Goal: Use online tool/utility: Utilize a website feature to perform a specific function

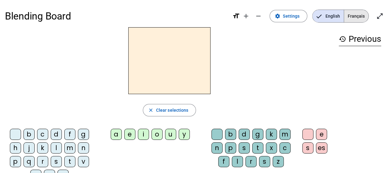
click at [353, 19] on span "Français" at bounding box center [356, 16] width 24 height 12
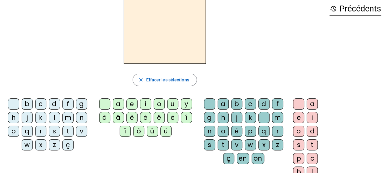
scroll to position [30, 0]
click at [79, 118] on div "n" at bounding box center [81, 117] width 11 height 11
click at [159, 104] on div "o" at bounding box center [159, 103] width 11 height 11
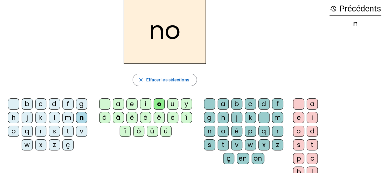
click at [169, 103] on div "u" at bounding box center [172, 103] width 11 height 11
click at [162, 103] on div "o" at bounding box center [159, 103] width 11 height 11
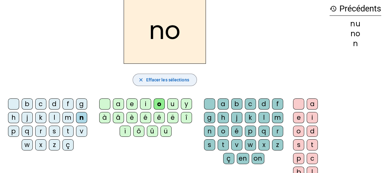
click at [162, 80] on span "Effacer les sélections" at bounding box center [167, 79] width 43 height 7
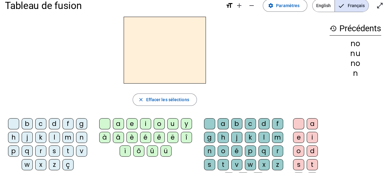
scroll to position [19, 0]
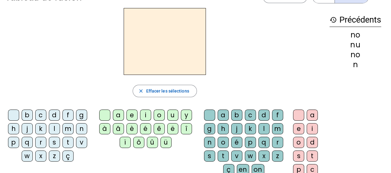
click at [160, 110] on div "o" at bounding box center [159, 115] width 11 height 11
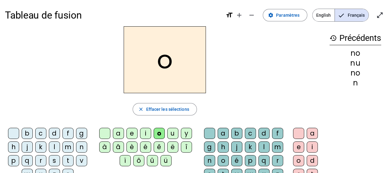
scroll to position [0, 0]
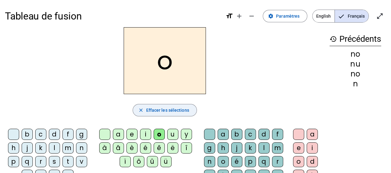
click at [157, 110] on span "Effacer les sélections" at bounding box center [167, 109] width 43 height 7
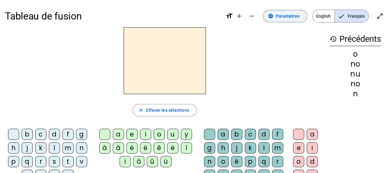
click at [296, 11] on span at bounding box center [285, 16] width 44 height 15
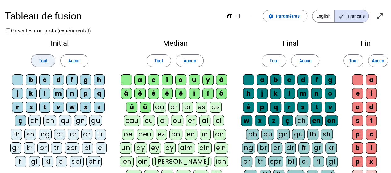
click at [42, 61] on span "Tout" at bounding box center [43, 60] width 9 height 7
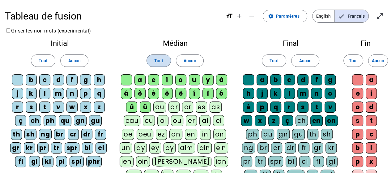
click at [161, 63] on span "Tout" at bounding box center [158, 60] width 9 height 7
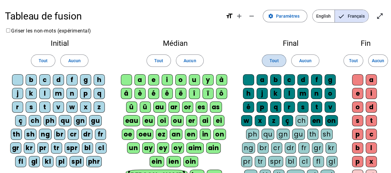
click at [266, 58] on span at bounding box center [274, 60] width 24 height 15
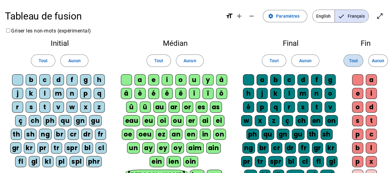
click at [357, 63] on span "Tout" at bounding box center [353, 60] width 9 height 7
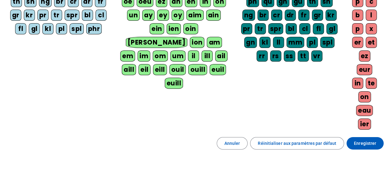
scroll to position [148, 0]
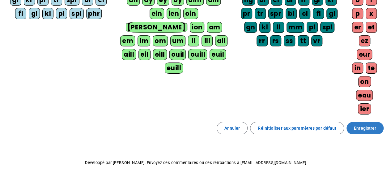
click at [363, 124] on span "Enregistrer" at bounding box center [365, 127] width 22 height 7
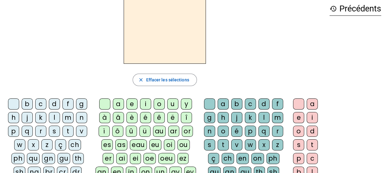
scroll to position [31, 0]
click at [17, 130] on div "p" at bounding box center [13, 130] width 11 height 11
click at [130, 143] on div "eau" at bounding box center [138, 144] width 17 height 11
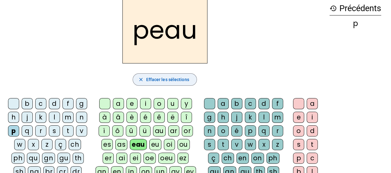
click at [157, 82] on span "Effacer les sélections" at bounding box center [167, 79] width 43 height 7
